Goal: Communication & Community: Answer question/provide support

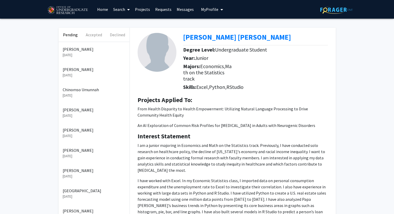
click at [75, 72] on p "[PERSON_NAME]" at bounding box center [94, 69] width 63 height 6
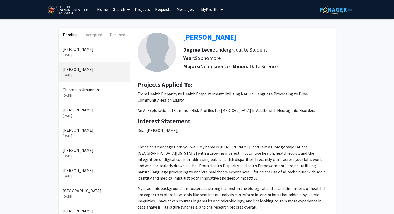
click at [181, 12] on link "Messages" at bounding box center [185, 9] width 22 height 18
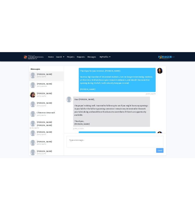
scroll to position [262, 0]
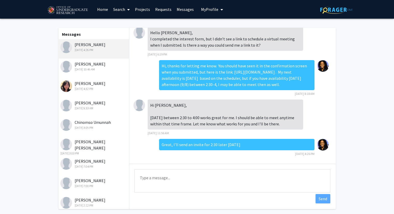
click at [173, 181] on textarea "Type a message" at bounding box center [233, 180] width 196 height 23
drag, startPoint x: 203, startPoint y: 181, endPoint x: 157, endPoint y: 180, distance: 46.4
click at [157, 180] on textarea "Hi [PERSON_NAME], if you were to join the lab," at bounding box center [233, 180] width 196 height 23
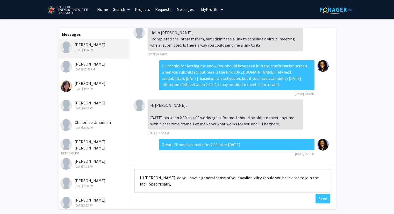
click at [150, 185] on textarea "Hi [PERSON_NAME], do you have a general sense of your availabiklity should you …" at bounding box center [233, 180] width 196 height 23
drag, startPoint x: 150, startPoint y: 185, endPoint x: 147, endPoint y: 185, distance: 2.9
click at [147, 185] on textarea "Hi [PERSON_NAME], do you have a general sense of your availabiklity should you …" at bounding box center [233, 180] width 196 height 23
drag, startPoint x: 164, startPoint y: 183, endPoint x: 151, endPoint y: 185, distance: 13.0
click at [151, 185] on textarea "Hi [PERSON_NAME], do you have a general sense of your availabiklity should you …" at bounding box center [233, 180] width 196 height 23
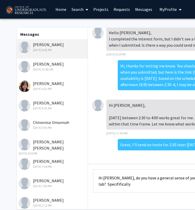
click at [125, 188] on textarea "Hi [PERSON_NAME], do you have a general sense of your availabiklity should you …" at bounding box center [191, 180] width 196 height 23
drag, startPoint x: 124, startPoint y: 186, endPoint x: 108, endPoint y: 184, distance: 15.9
click at [108, 184] on textarea "Hi [PERSON_NAME], do you have a general sense of your availabiklity should you …" at bounding box center [191, 180] width 196 height 23
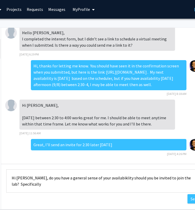
scroll to position [0, 88]
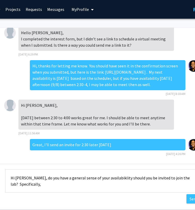
click at [110, 179] on textarea "Hi [PERSON_NAME], do you have a general sense of your availabiklity should you …" at bounding box center [103, 180] width 196 height 23
drag, startPoint x: 110, startPoint y: 179, endPoint x: 105, endPoint y: 180, distance: 5.0
click at [105, 180] on textarea "Hi [PERSON_NAME], do you have a general sense of your availabiklity should you …" at bounding box center [103, 180] width 196 height 23
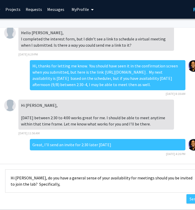
click at [49, 186] on textarea "Hi [PERSON_NAME], do you have a general sense of your availability for meetings…" at bounding box center [103, 180] width 196 height 23
drag, startPoint x: 113, startPoint y: 186, endPoint x: 59, endPoint y: 180, distance: 54.0
click at [59, 180] on textarea "Hi [PERSON_NAME], do you have a general sense of your availability for meetings…" at bounding box center [103, 180] width 196 height 23
click at [28, 178] on textarea "Hi [PERSON_NAME], do you have a general sense of your availability for meetings…" at bounding box center [103, 180] width 196 height 23
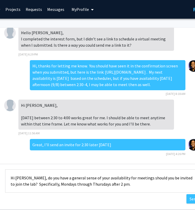
click at [28, 178] on textarea "Hi [PERSON_NAME], do you have a general sense of your availability for meetings…" at bounding box center [103, 180] width 196 height 23
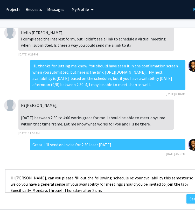
drag, startPoint x: 43, startPoint y: 178, endPoint x: 29, endPoint y: 178, distance: 14.5
click at [29, 178] on textarea "Hi [PERSON_NAME], can you please fill out the following schedule re: your avail…" at bounding box center [103, 180] width 196 height 23
click at [160, 178] on textarea "Hi [PERSON_NAME], please fill out the following schedule re: your availability …" at bounding box center [103, 180] width 196 height 23
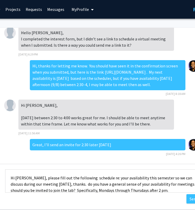
scroll to position [6, 0]
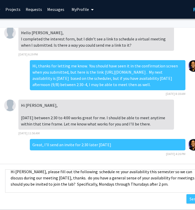
drag, startPoint x: 167, startPoint y: 191, endPoint x: 81, endPoint y: 178, distance: 87.5
click at [81, 178] on textarea "Hi [PERSON_NAME], please fill out the following schedule re: your availability …" at bounding box center [103, 180] width 196 height 23
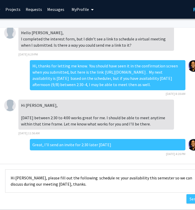
scroll to position [0, 0]
paste textarea "[URL][DOMAIN_NAME]"
type textarea "Hi [PERSON_NAME], please fill out the following schedule re: your availability …"
click at [189, 198] on button "Send" at bounding box center [193, 198] width 15 height 9
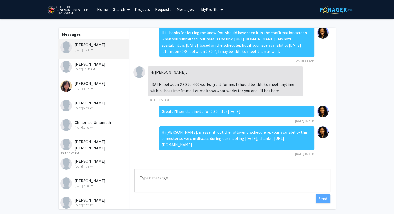
drag, startPoint x: 241, startPoint y: 144, endPoint x: 156, endPoint y: 146, distance: 85.3
click at [159, 146] on div "Hi [PERSON_NAME], please fill out the following schedule re: your availability …" at bounding box center [236, 138] width 155 height 24
copy div "[URL][DOMAIN_NAME]"
